Goal: Task Accomplishment & Management: Complete application form

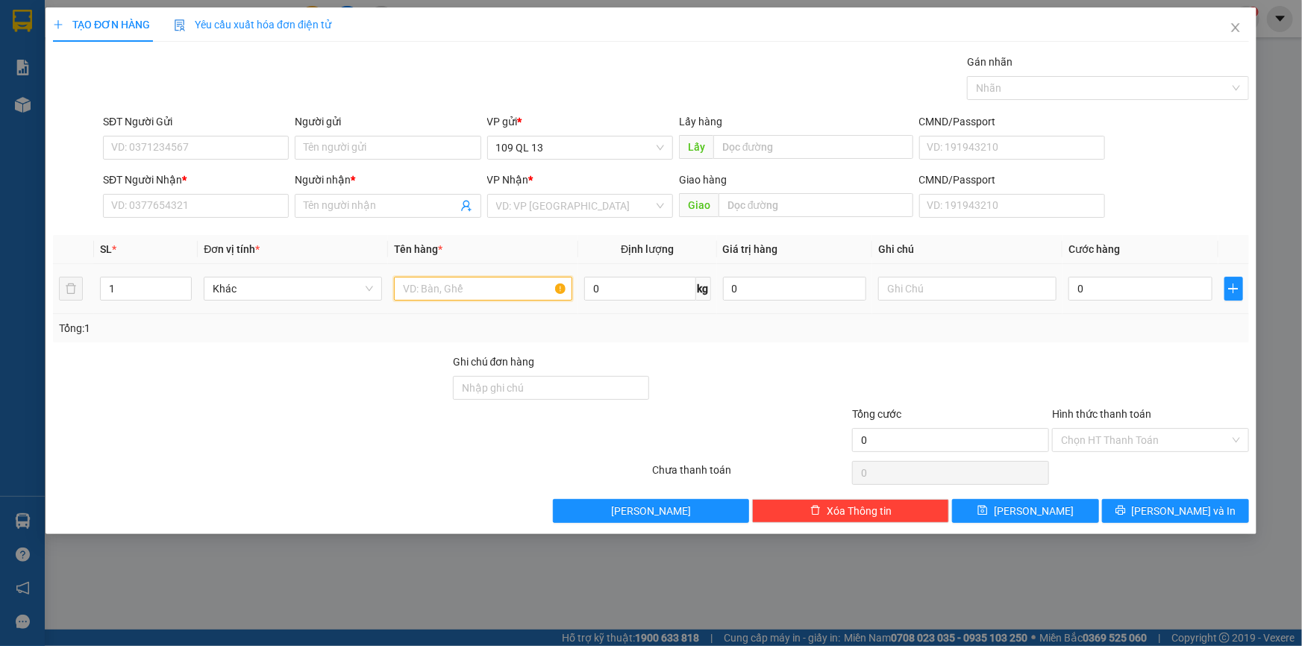
click at [455, 293] on input "text" at bounding box center [483, 289] width 178 height 24
click at [218, 208] on input "SĐT Người Nhận *" at bounding box center [196, 206] width 186 height 24
click at [883, 290] on input "text" at bounding box center [968, 289] width 178 height 24
click at [200, 199] on input "SĐT Người Nhận *" at bounding box center [196, 206] width 186 height 24
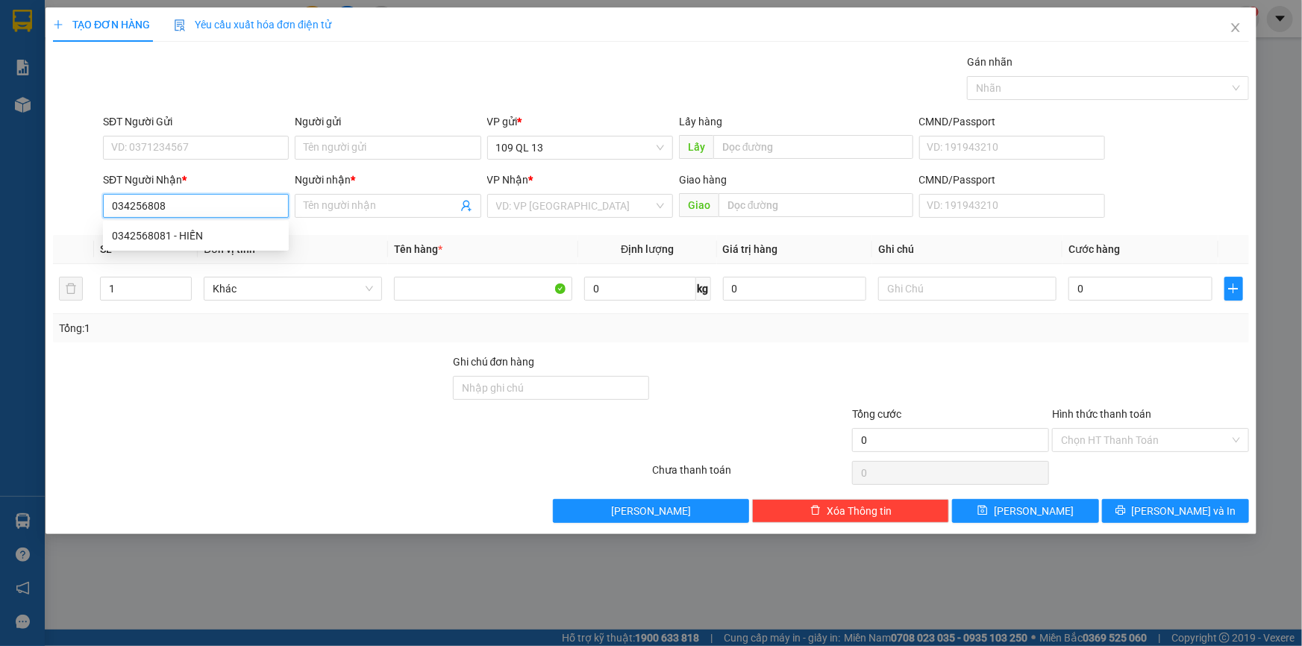
type input "0342568081"
click at [212, 239] on div "0342568081 - HIẾN" at bounding box center [196, 236] width 168 height 16
type input "HIẾN"
type input "0342568081"
click at [210, 159] on div "SĐT Người Gửi VD: 0371234567" at bounding box center [196, 139] width 186 height 52
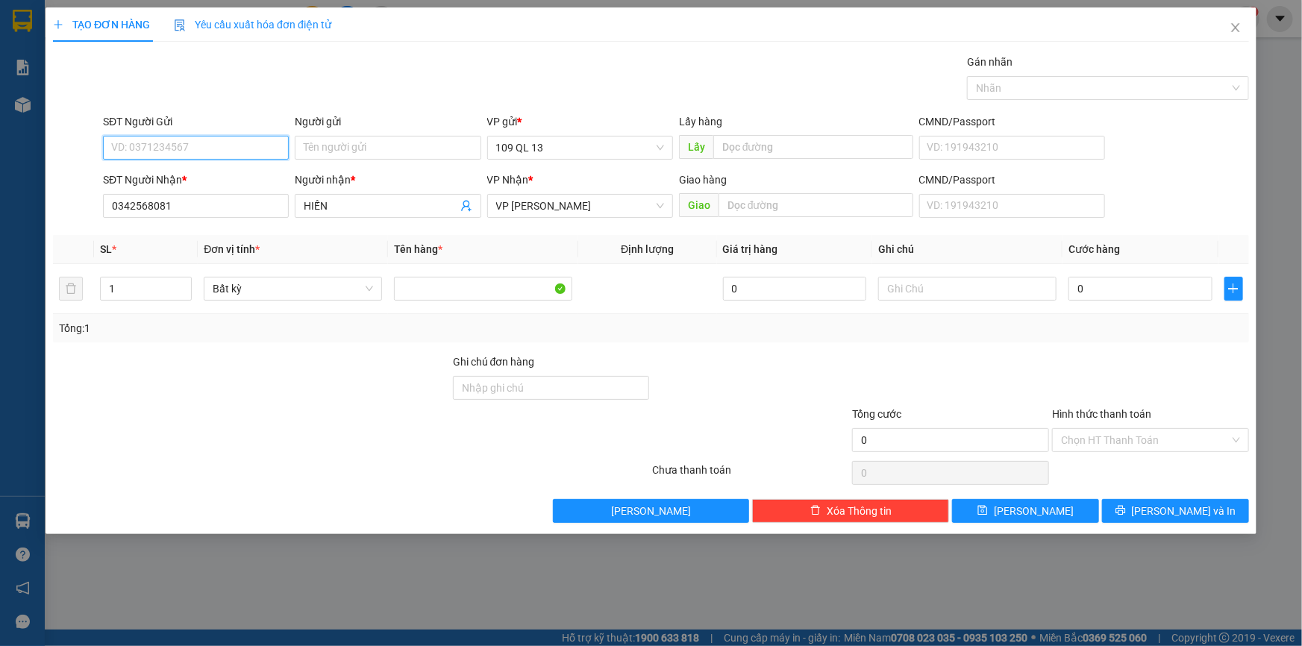
click at [210, 147] on input "SĐT Người Gửi" at bounding box center [196, 148] width 186 height 24
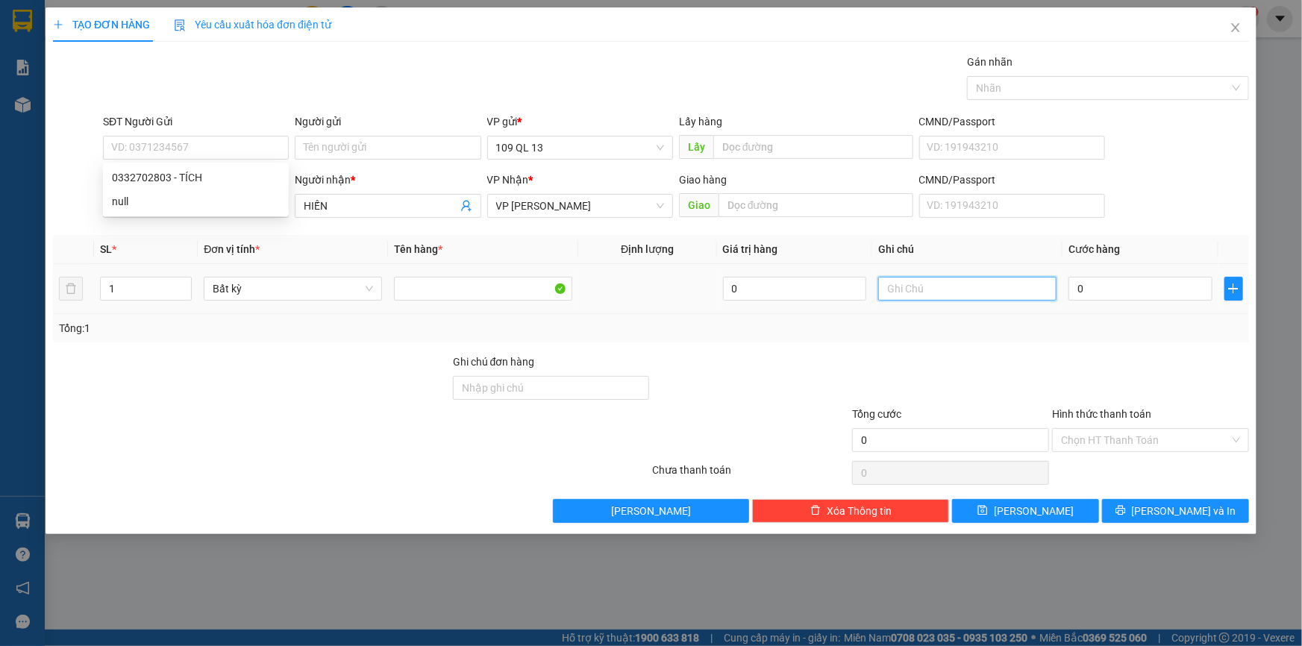
click at [984, 289] on input "text" at bounding box center [968, 289] width 178 height 24
click at [984, 286] on input "1" at bounding box center [968, 289] width 178 height 24
type input "1 BIA XANH GT"
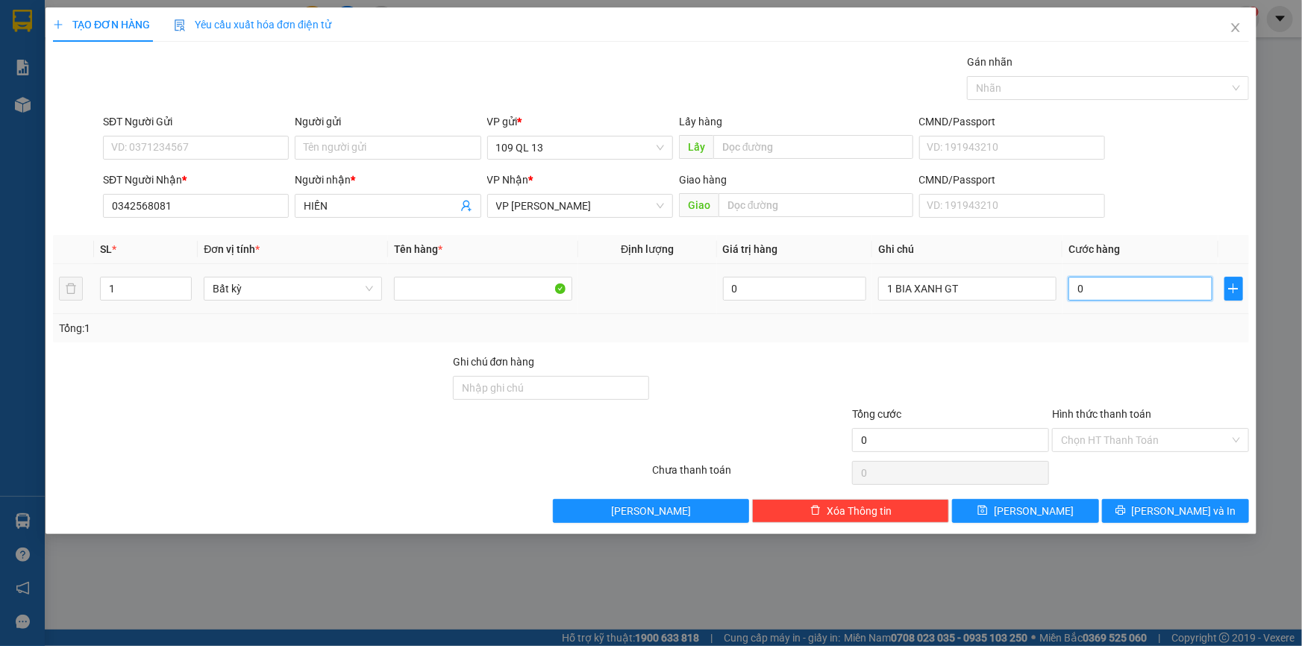
click at [1131, 294] on input "0" at bounding box center [1141, 289] width 144 height 24
type input "3"
type input "30"
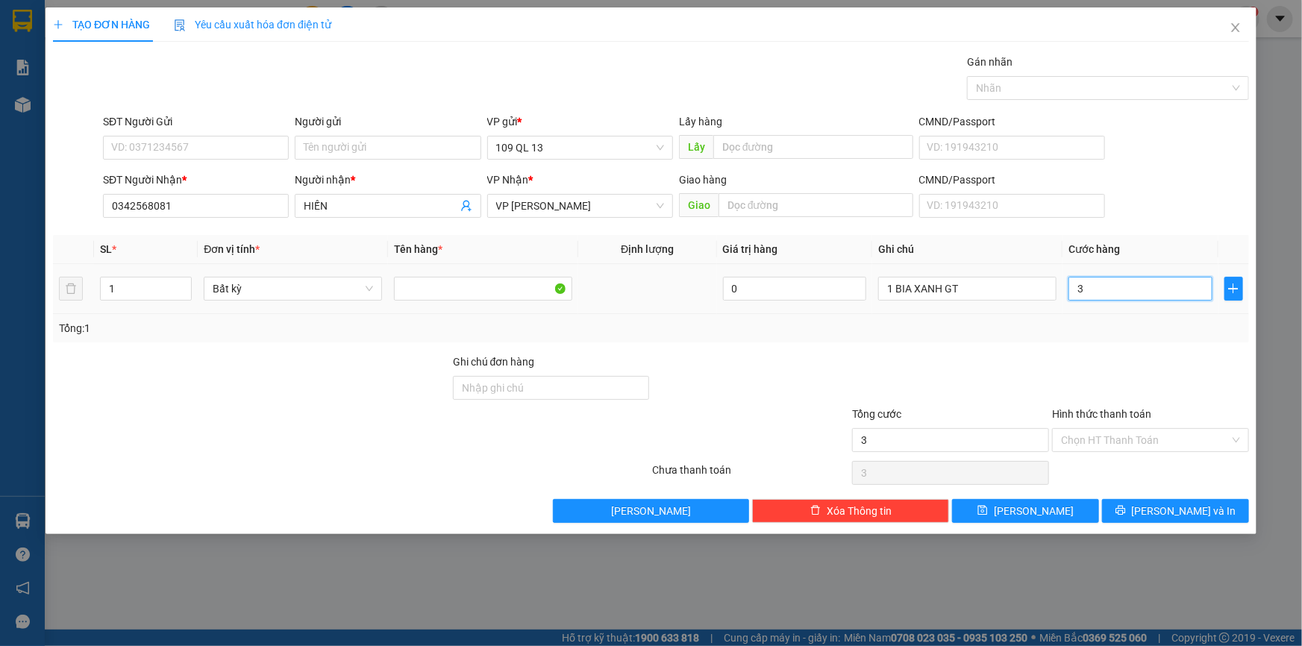
type input "30"
type input "30.000"
click at [1123, 429] on input "Hình thức thanh toán" at bounding box center [1145, 440] width 169 height 22
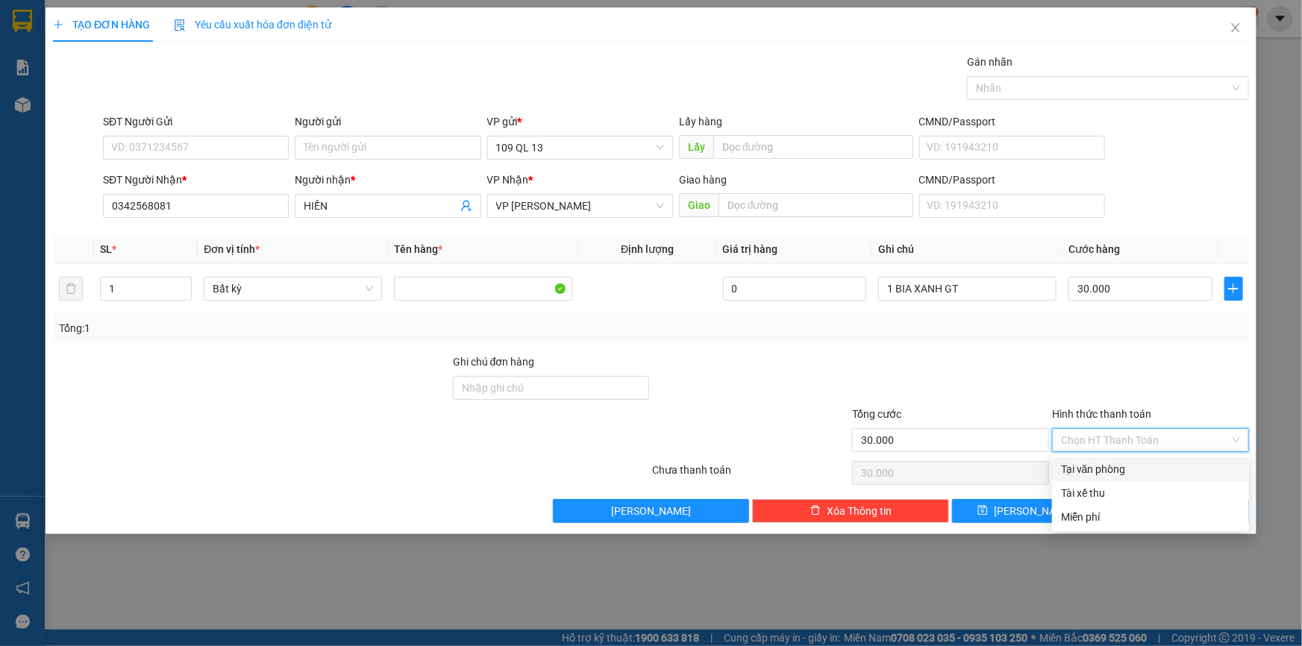
click at [1123, 467] on div "Tại văn phòng" at bounding box center [1150, 469] width 179 height 16
type input "0"
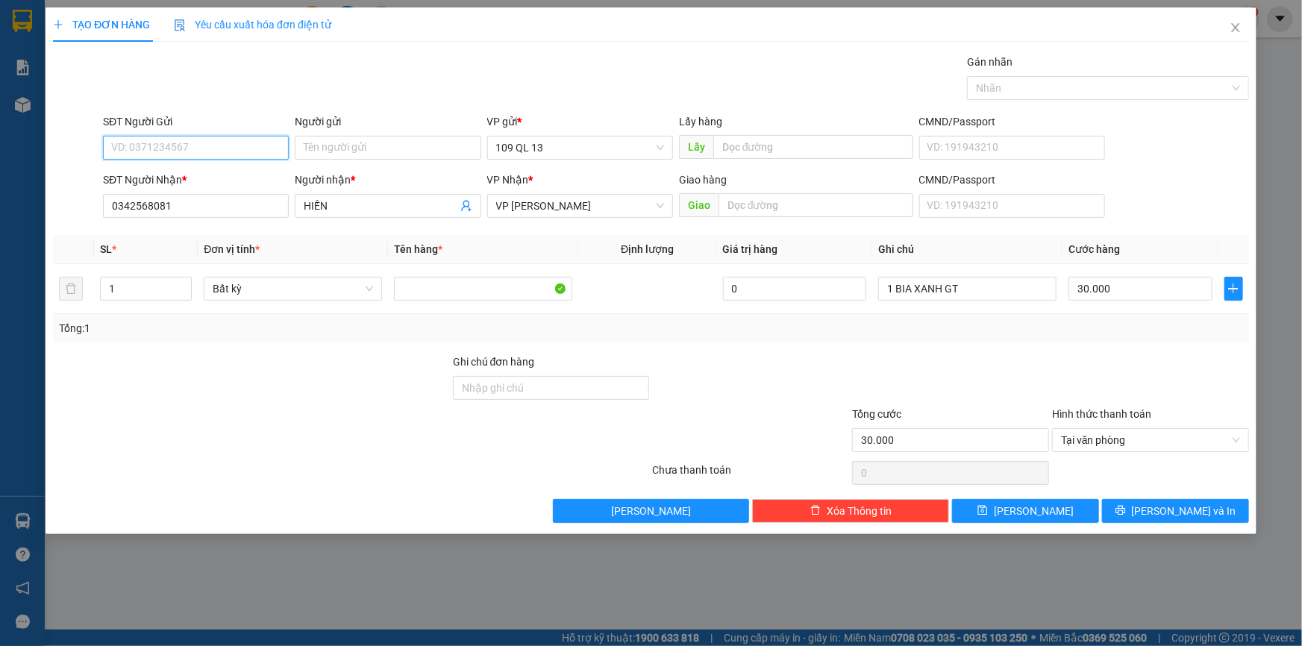
click at [190, 150] on input "SĐT Người Gửi" at bounding box center [196, 148] width 186 height 24
type input "0964256914"
click at [1207, 500] on button "[PERSON_NAME] và In" at bounding box center [1175, 511] width 147 height 24
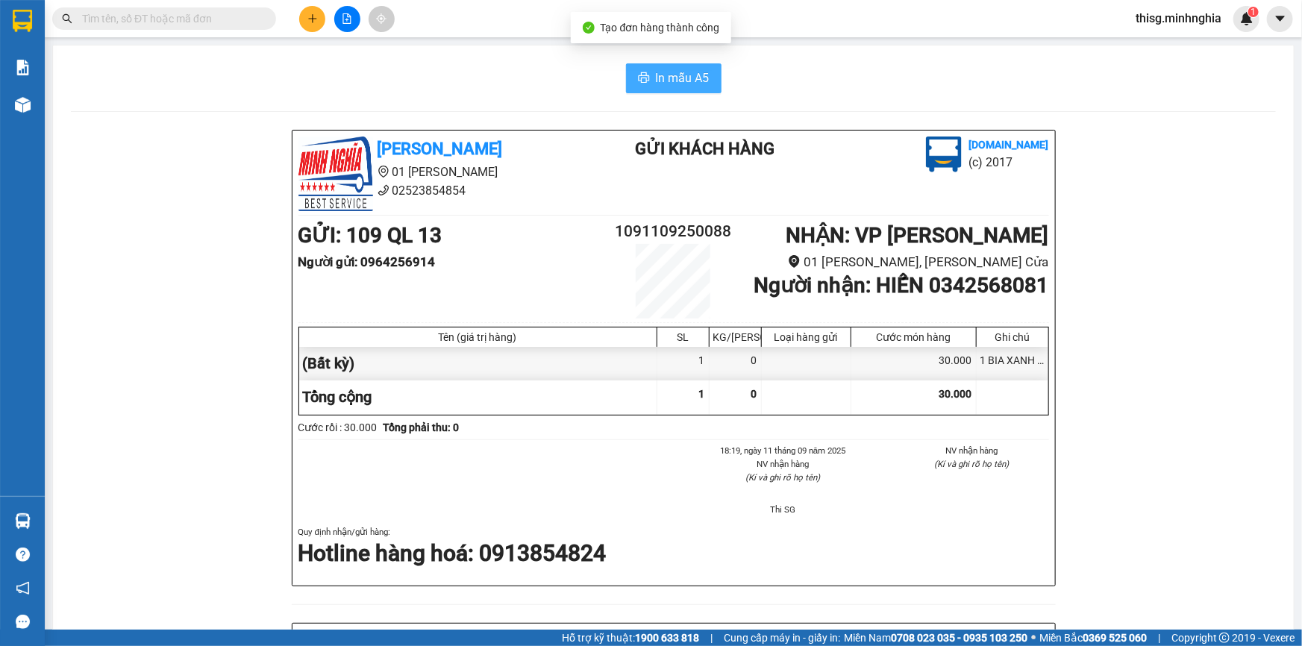
click at [661, 78] on span "In mẫu A5" at bounding box center [683, 78] width 54 height 19
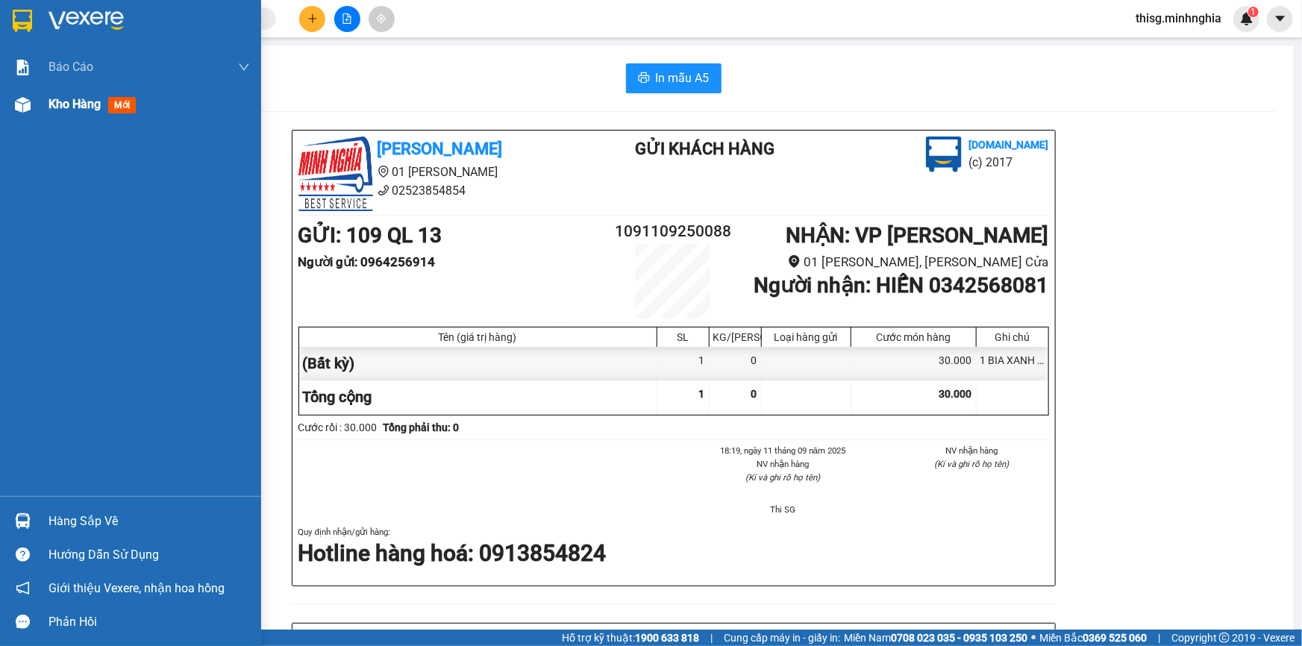
click at [29, 102] on img at bounding box center [23, 105] width 16 height 16
